Goal: Information Seeking & Learning: Learn about a topic

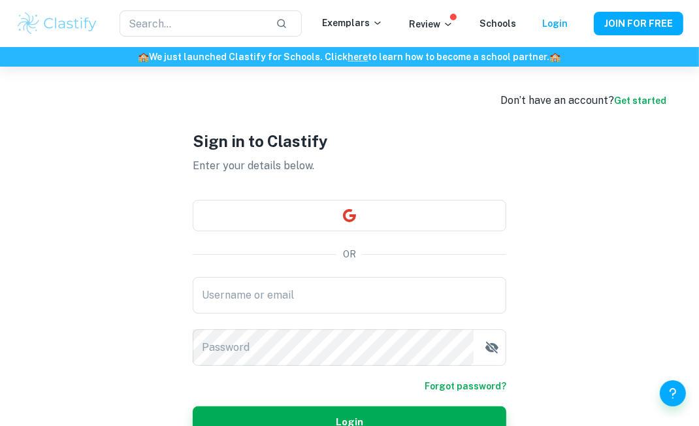
checkbox input "true"
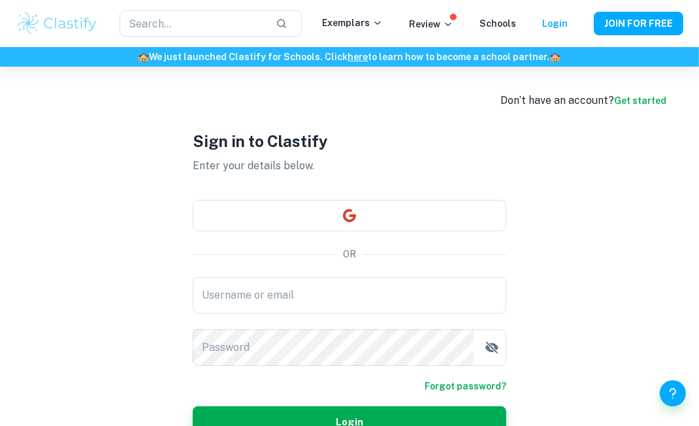
click at [474, 230] on button "button" at bounding box center [350, 215] width 314 height 31
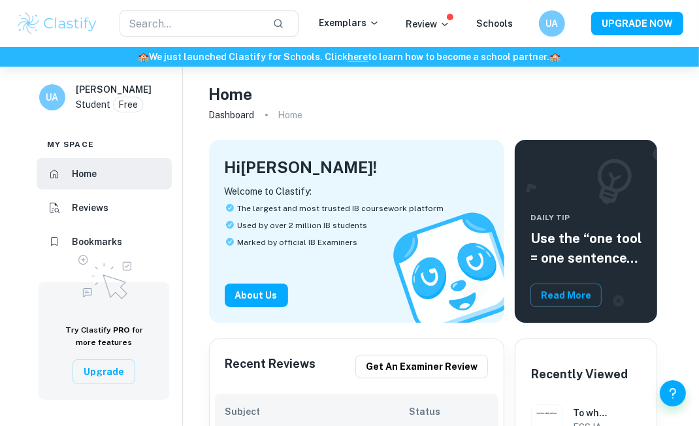
click at [361, 19] on p "Exemplars" at bounding box center [349, 23] width 61 height 14
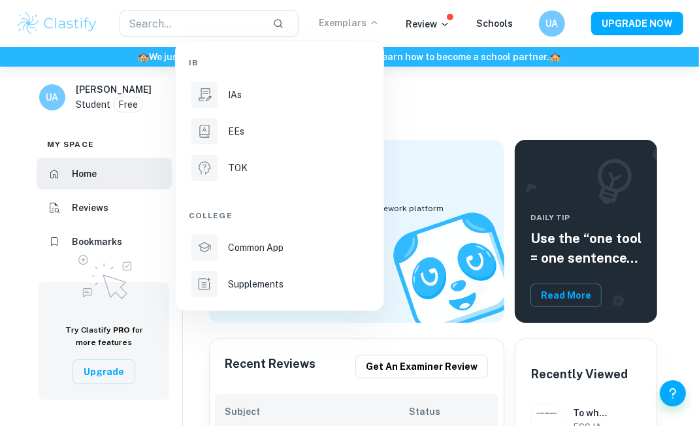
click at [353, 86] on li "IAs" at bounding box center [280, 94] width 182 height 31
click at [233, 102] on p "IAs" at bounding box center [235, 95] width 14 height 14
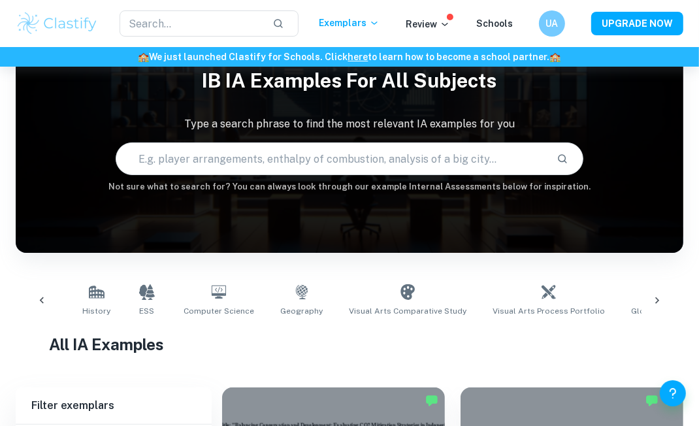
scroll to position [0, 543]
click at [135, 295] on icon at bounding box center [143, 292] width 16 height 16
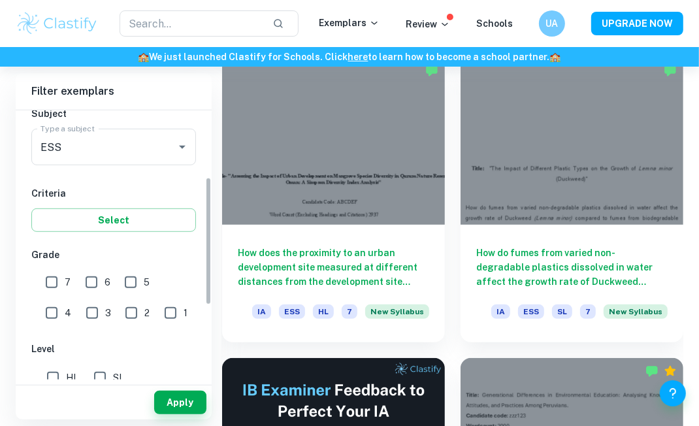
scroll to position [165, 0]
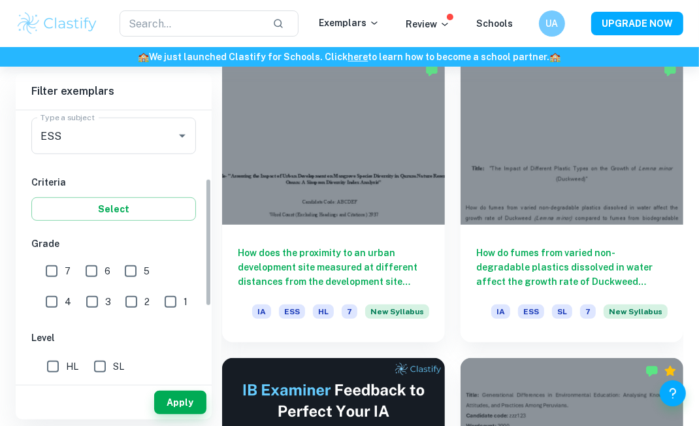
click at [49, 281] on input "7" at bounding box center [52, 271] width 26 height 26
checkbox input "true"
click at [105, 372] on input "SL" at bounding box center [100, 367] width 26 height 26
checkbox input "true"
click at [173, 414] on button "Apply" at bounding box center [180, 403] width 52 height 24
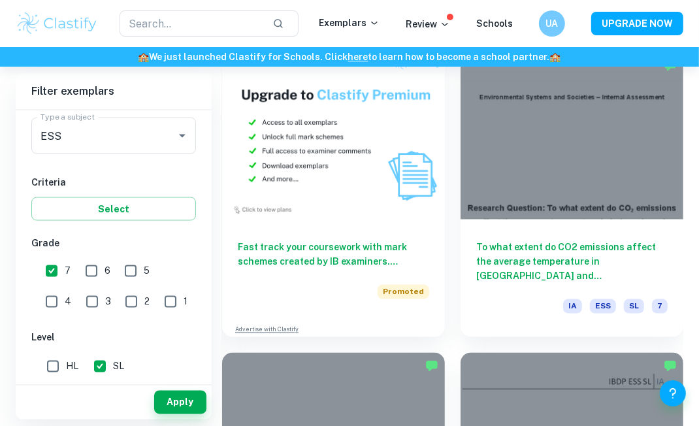
scroll to position [1342, 0]
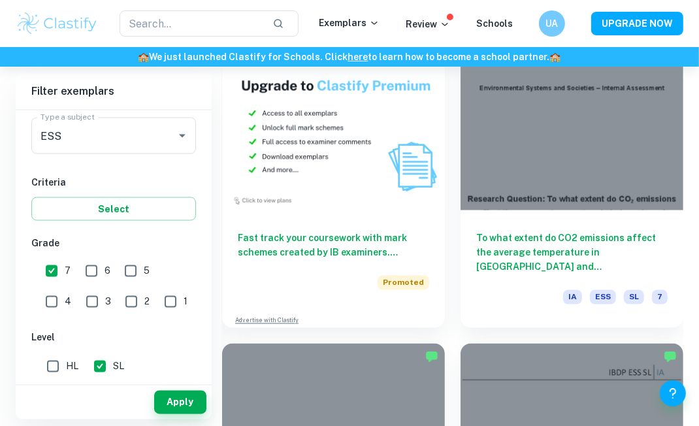
click at [631, 182] on div at bounding box center [572, 126] width 223 height 167
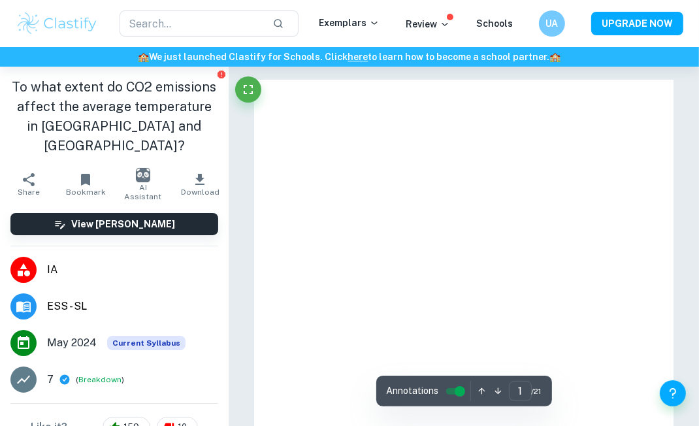
scroll to position [124, 0]
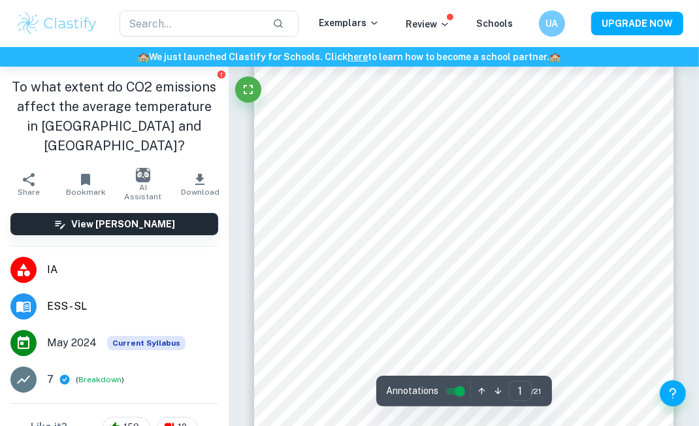
type input "2"
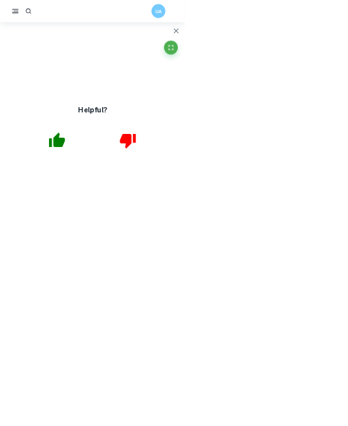
scroll to position [170, 0]
click at [124, 274] on icon "button" at bounding box center [107, 264] width 33 height 33
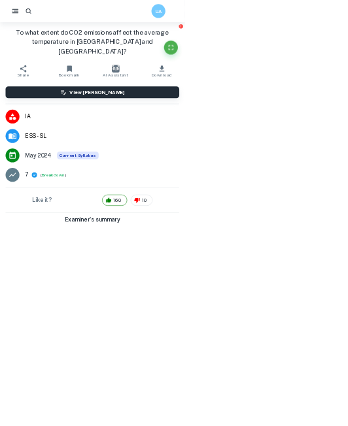
click at [346, 51] on icon "Report issue" at bounding box center [340, 49] width 10 height 10
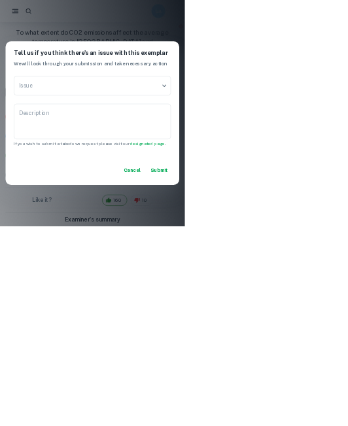
click at [348, 128] on div "Tell us if you think there's an issue with this exemplar We will look through y…" at bounding box center [174, 213] width 348 height 426
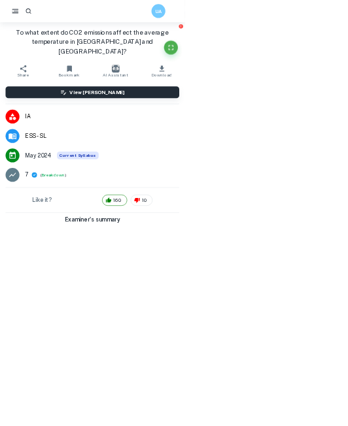
click at [329, 90] on icon "Fullscreen" at bounding box center [322, 90] width 16 height 16
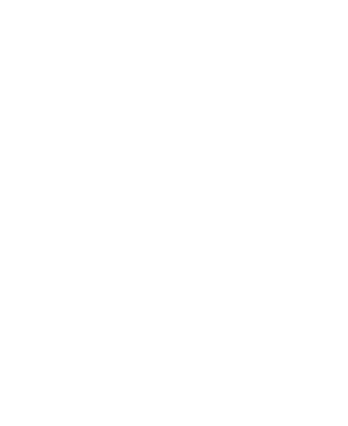
scroll to position [284, 0]
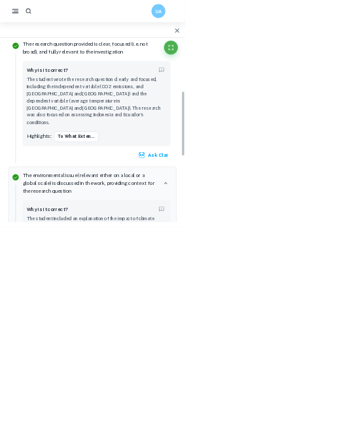
scroll to position [242, 0]
click at [341, 58] on icon "button" at bounding box center [333, 58] width 16 height 16
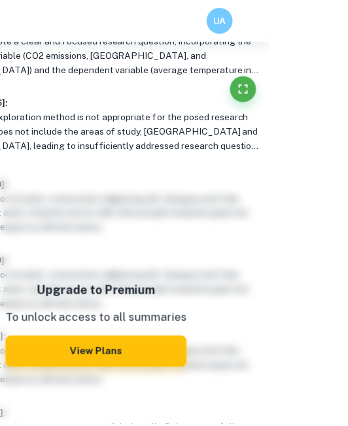
scroll to position [406, 0]
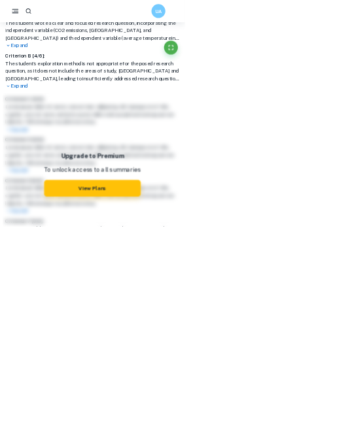
click at [329, 89] on icon "Fullscreen" at bounding box center [322, 90] width 16 height 16
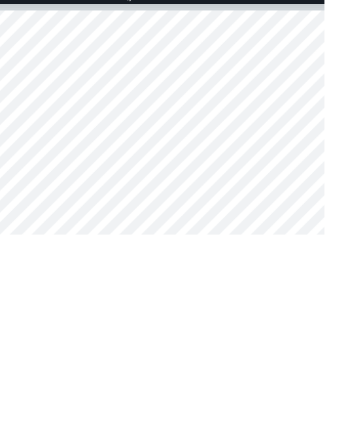
scroll to position [429, 0]
